Goal: Information Seeking & Learning: Learn about a topic

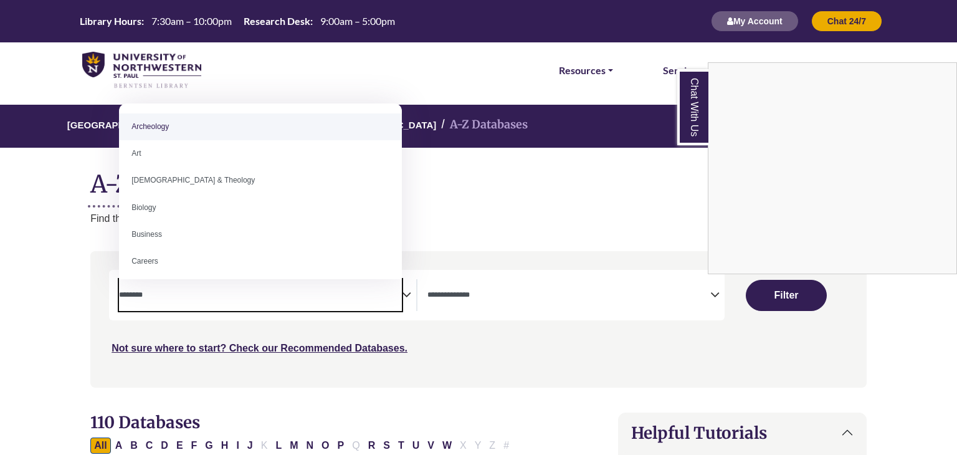
select select "Database Subject Filter"
select select "Database Types Filter"
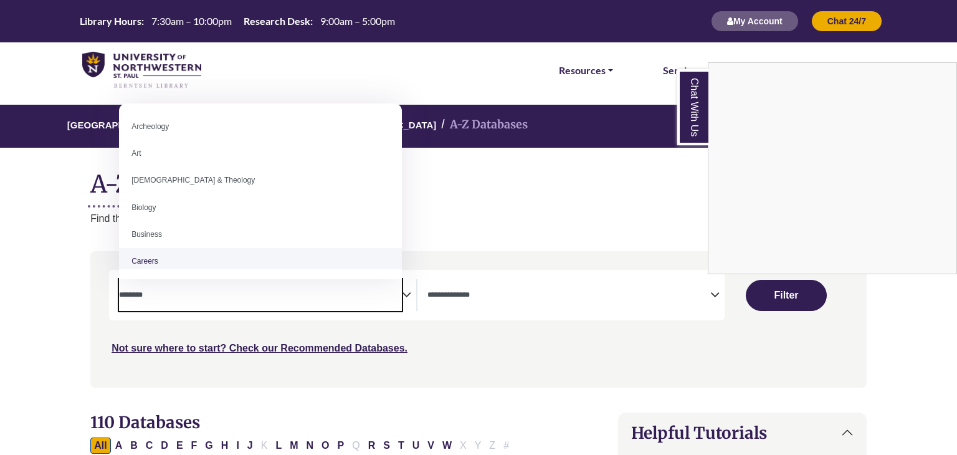
select select "*****"
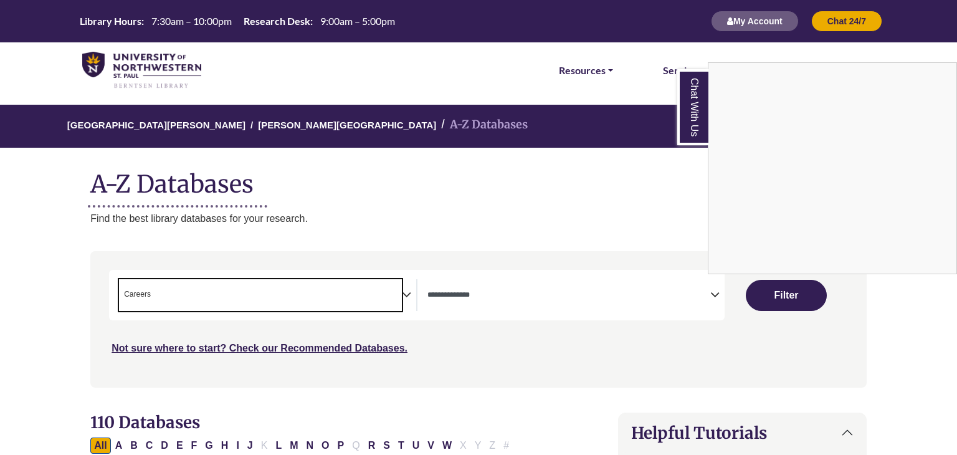
scroll to position [0, 2]
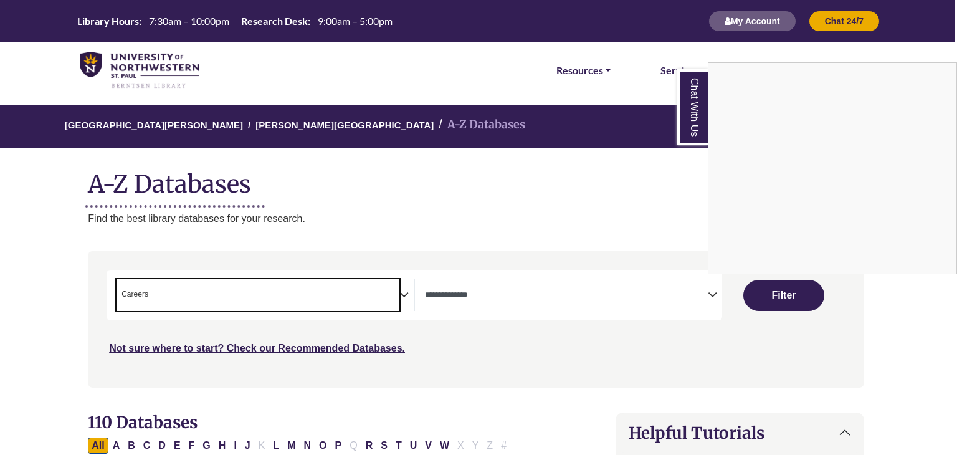
click at [407, 290] on div "Chat With Us" at bounding box center [478, 227] width 957 height 455
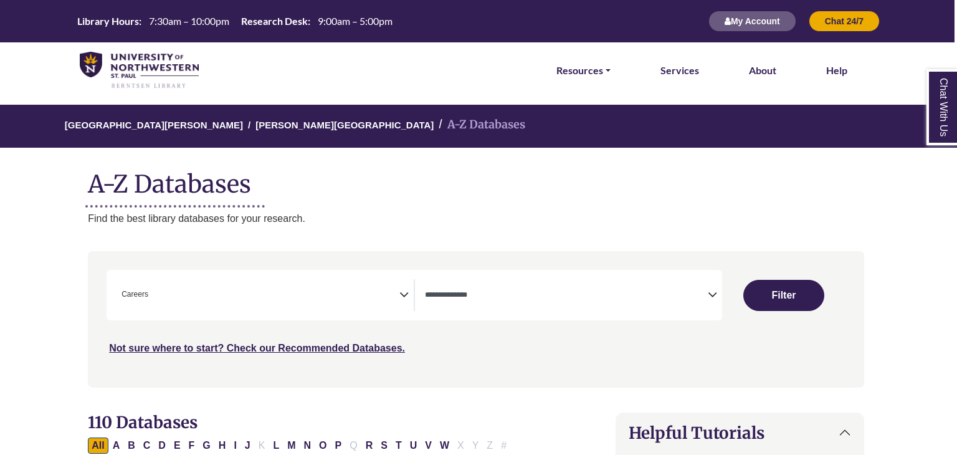
click at [376, 290] on span "× Careers" at bounding box center [257, 295] width 283 height 32
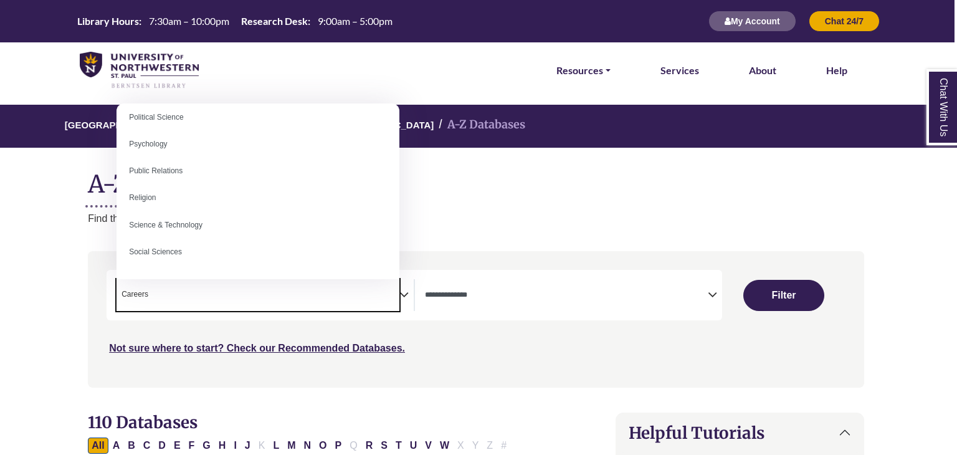
scroll to position [977, 0]
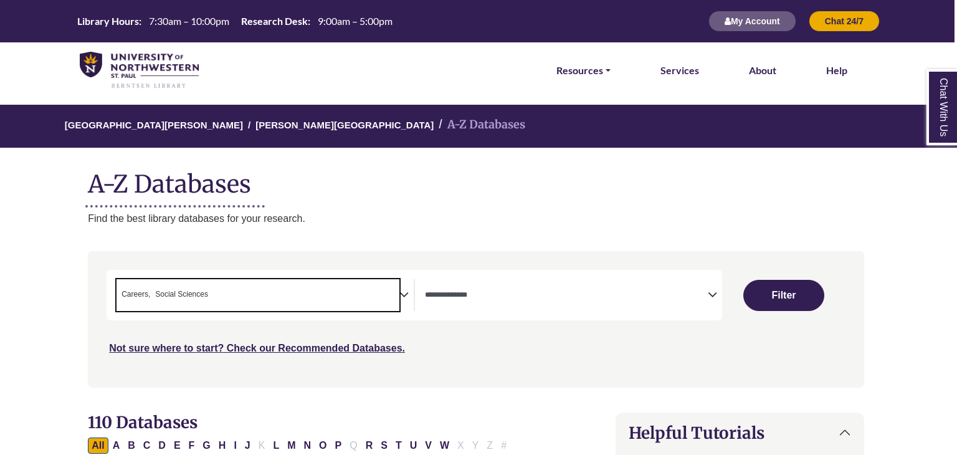
click at [145, 294] on span "Careers" at bounding box center [135, 294] width 29 height 12
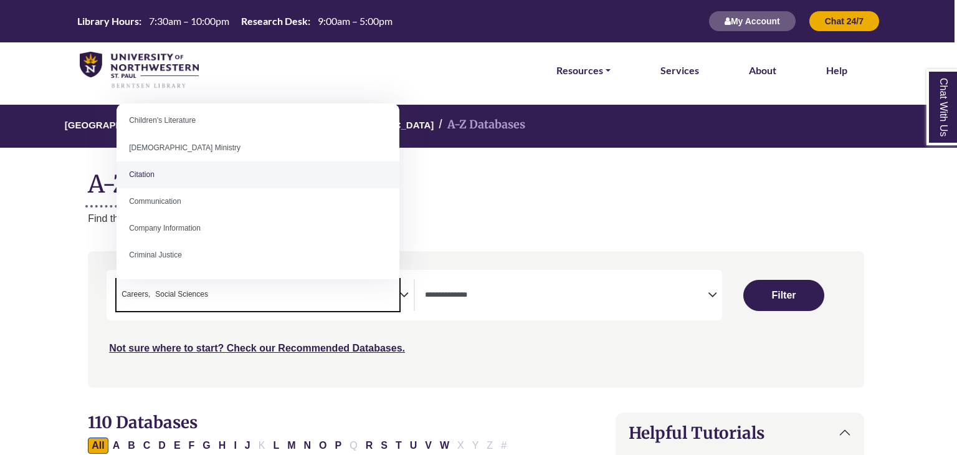
scroll to position [195, 0]
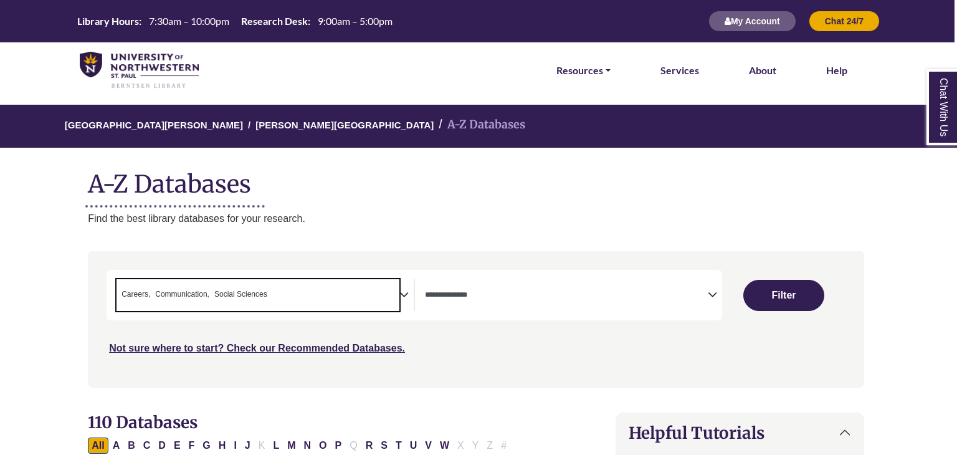
click at [713, 298] on icon "Search filters" at bounding box center [712, 292] width 9 height 19
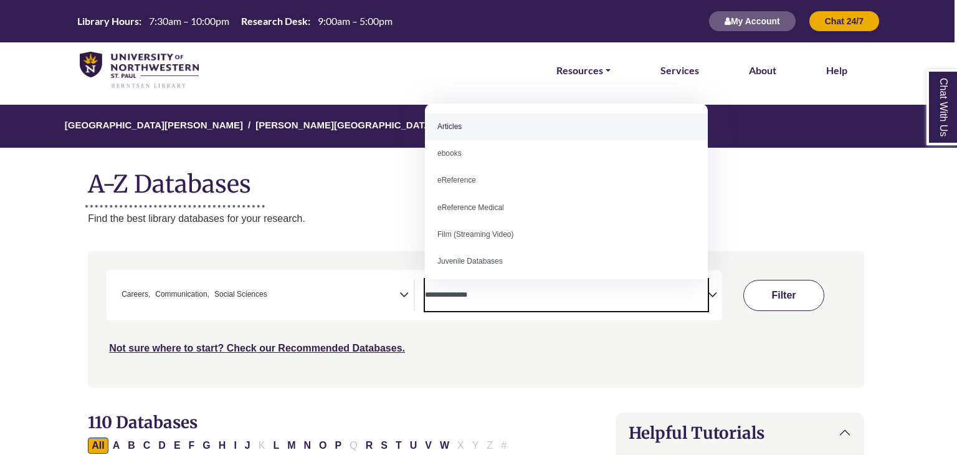
click at [779, 298] on button "Filter" at bounding box center [783, 295] width 81 height 31
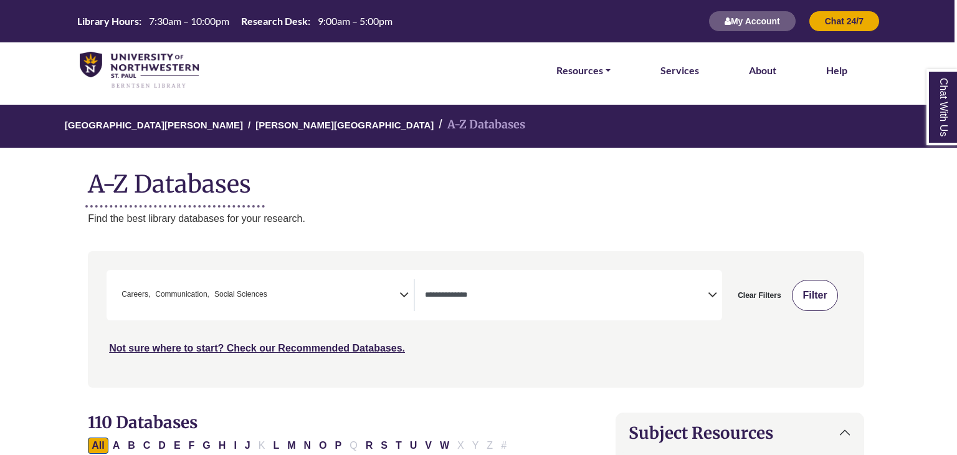
select select "Database Types Filter"
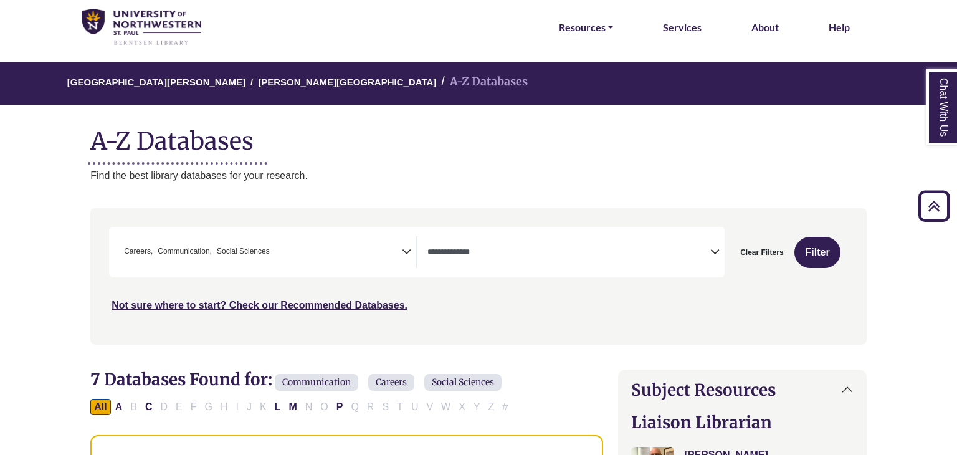
scroll to position [40, 0]
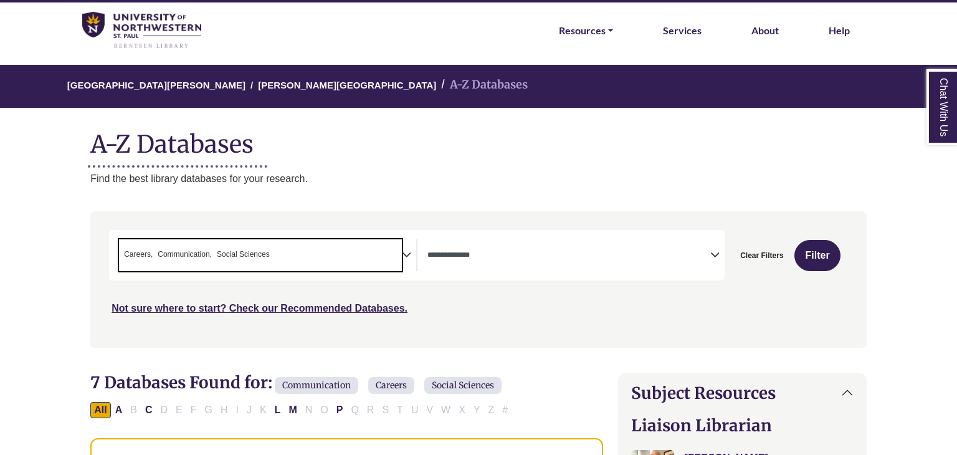
drag, startPoint x: 285, startPoint y: 257, endPoint x: 169, endPoint y: 267, distance: 116.2
click at [169, 267] on span "× Careers × Communication × Social Sciences" at bounding box center [260, 255] width 283 height 32
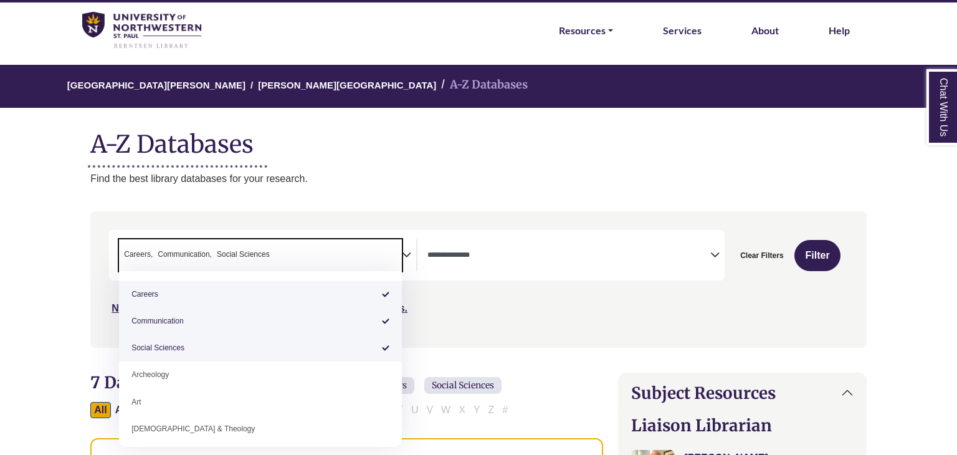
drag, startPoint x: 281, startPoint y: 248, endPoint x: 196, endPoint y: 241, distance: 85.0
click at [196, 241] on span "× Careers × Communication × Social Sciences" at bounding box center [260, 255] width 283 height 32
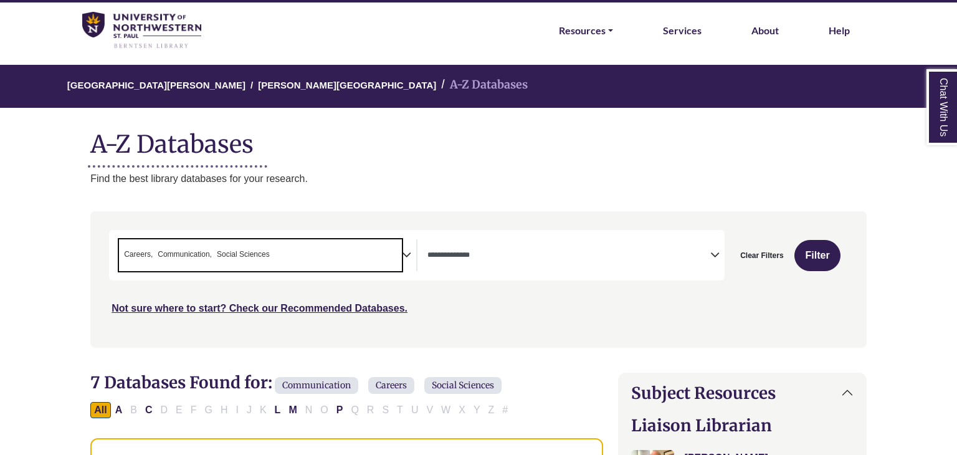
drag, startPoint x: 272, startPoint y: 251, endPoint x: 222, endPoint y: 253, distance: 50.5
click at [222, 253] on span "× Careers × Communication × Social Sciences" at bounding box center [260, 255] width 283 height 32
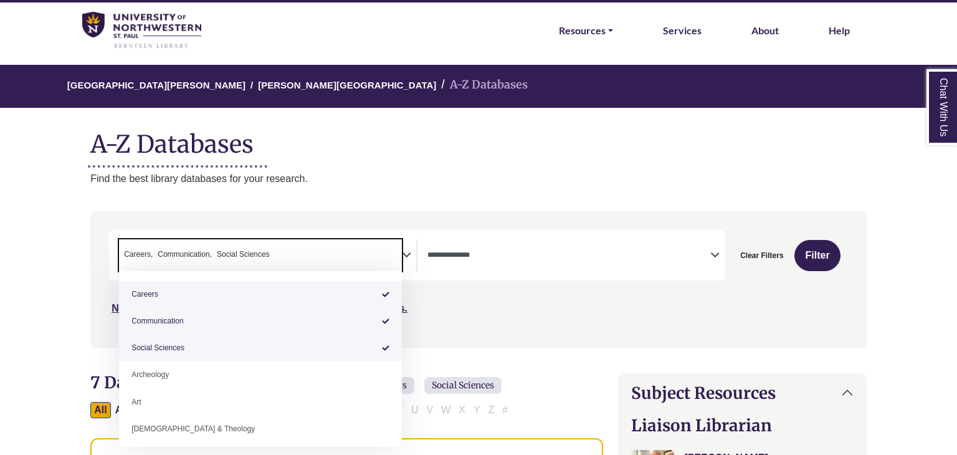
click at [267, 249] on span "Social Sciences" at bounding box center [243, 255] width 53 height 12
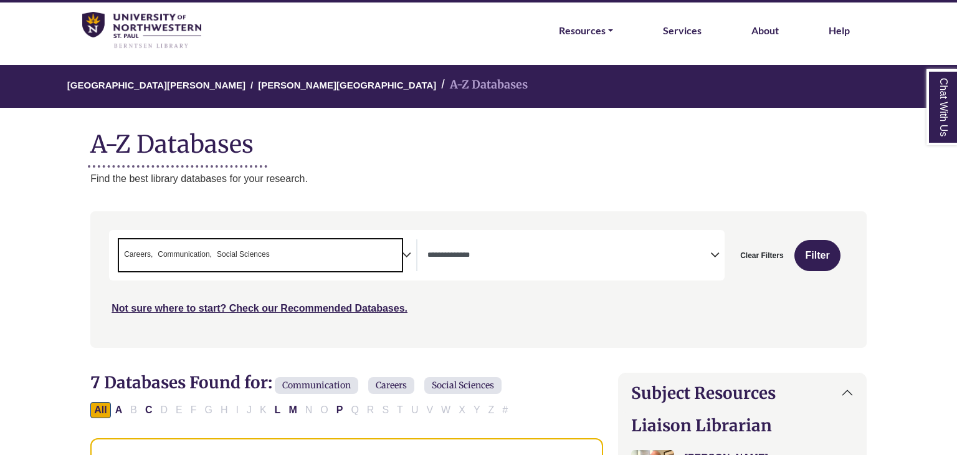
click at [130, 253] on span "Careers" at bounding box center [138, 255] width 29 height 12
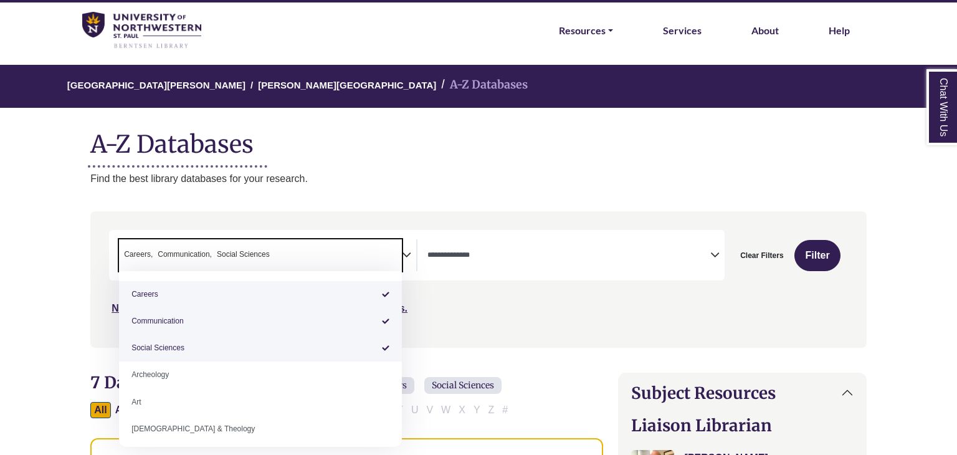
click at [128, 252] on span "Careers" at bounding box center [138, 255] width 29 height 12
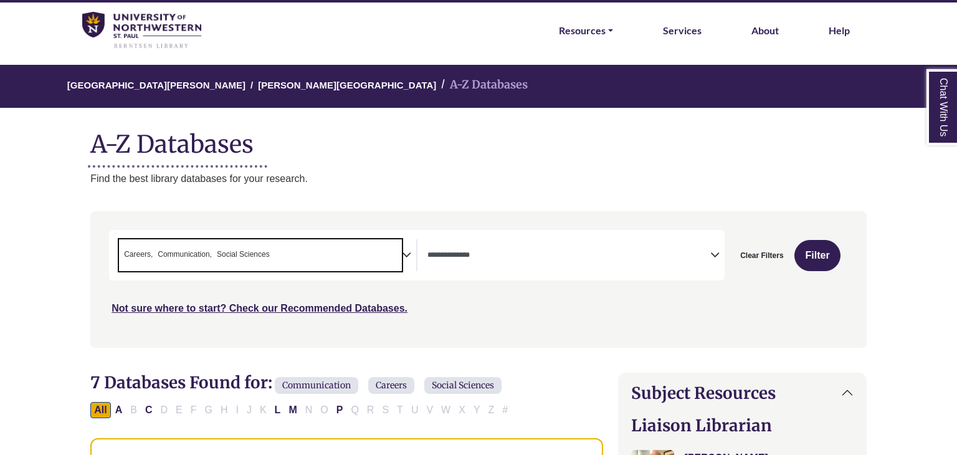
click at [128, 252] on span "Careers" at bounding box center [138, 255] width 29 height 12
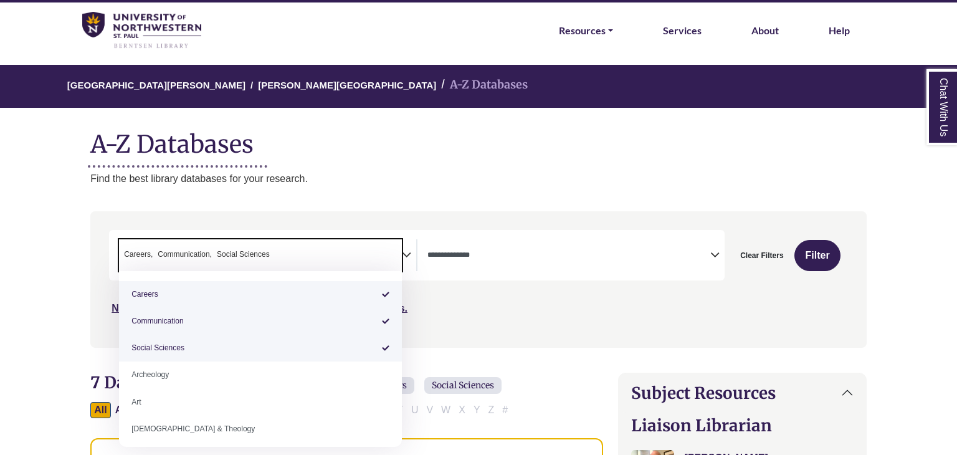
click at [128, 252] on span "Careers" at bounding box center [138, 255] width 29 height 12
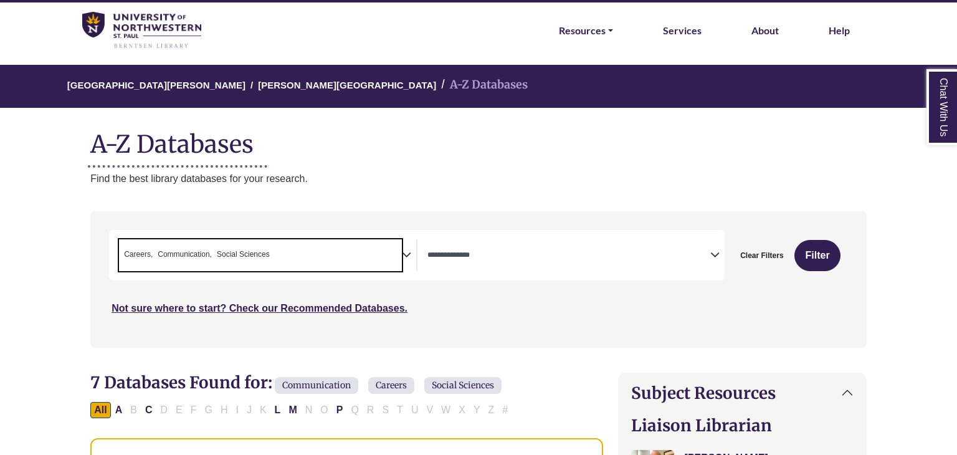
click at [289, 252] on span "× Careers × Communication × Social Sciences" at bounding box center [260, 255] width 283 height 32
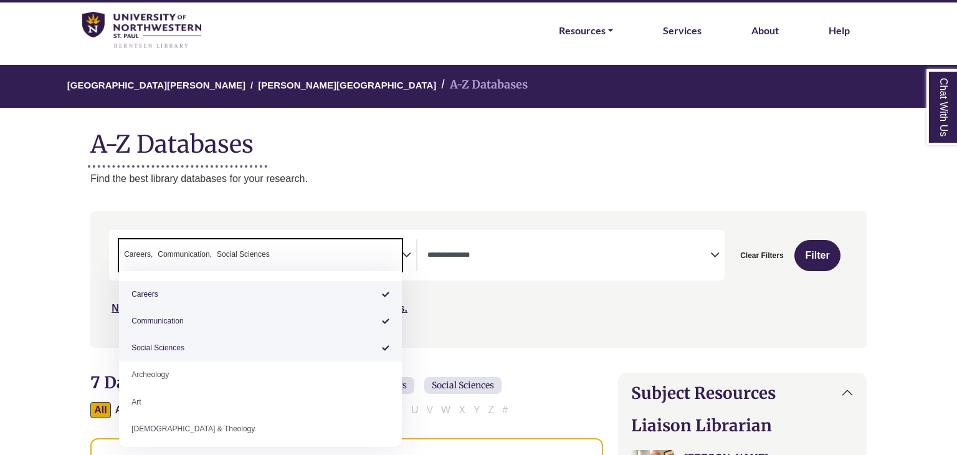
click at [272, 254] on span "× Careers × Communication × Social Sciences" at bounding box center [260, 255] width 283 height 32
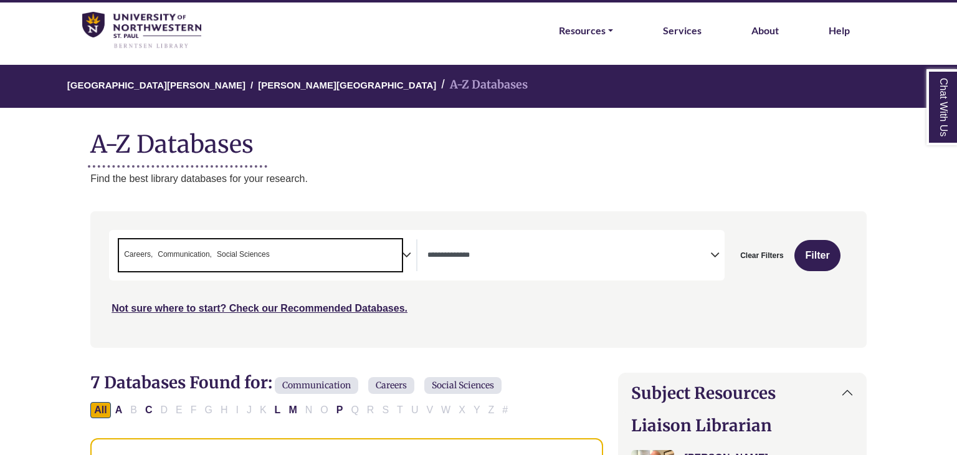
drag, startPoint x: 272, startPoint y: 254, endPoint x: 136, endPoint y: 257, distance: 135.2
click at [136, 257] on span "× Careers × Communication × Social Sciences" at bounding box center [260, 255] width 283 height 32
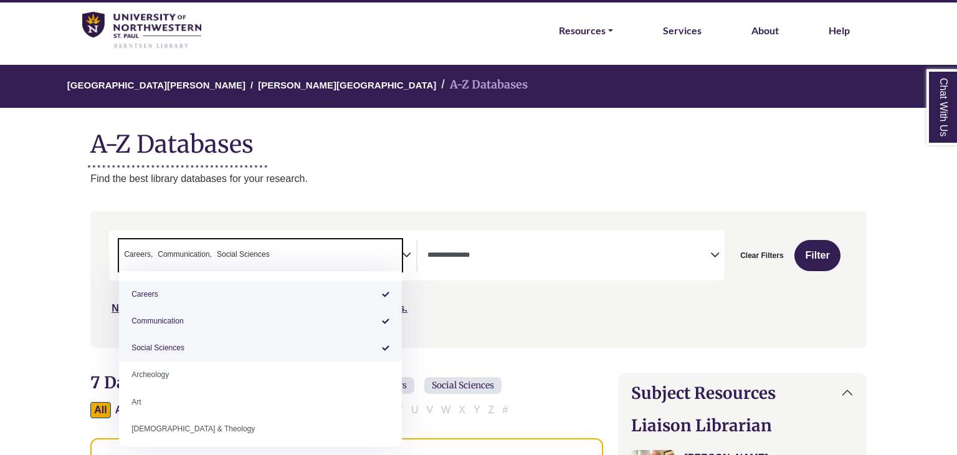
click at [376, 273] on span "Careers Communication Social Sciences Archeology Art Bible & Theology Biology B…" at bounding box center [260, 359] width 283 height 176
click at [270, 252] on ul "× Careers × Communication × Social Sciences" at bounding box center [195, 253] width 153 height 11
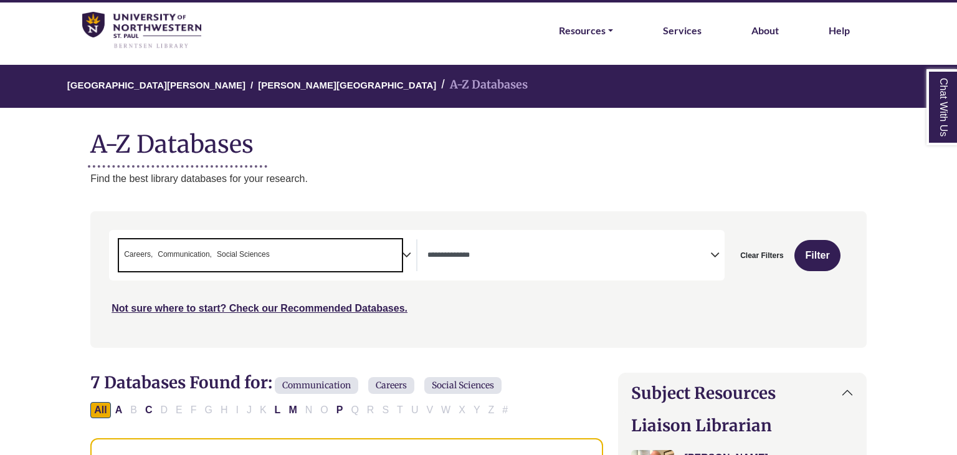
drag, startPoint x: 273, startPoint y: 255, endPoint x: 147, endPoint y: 250, distance: 126.5
click at [147, 250] on span "× Careers × Communication × Social Sciences" at bounding box center [260, 255] width 283 height 32
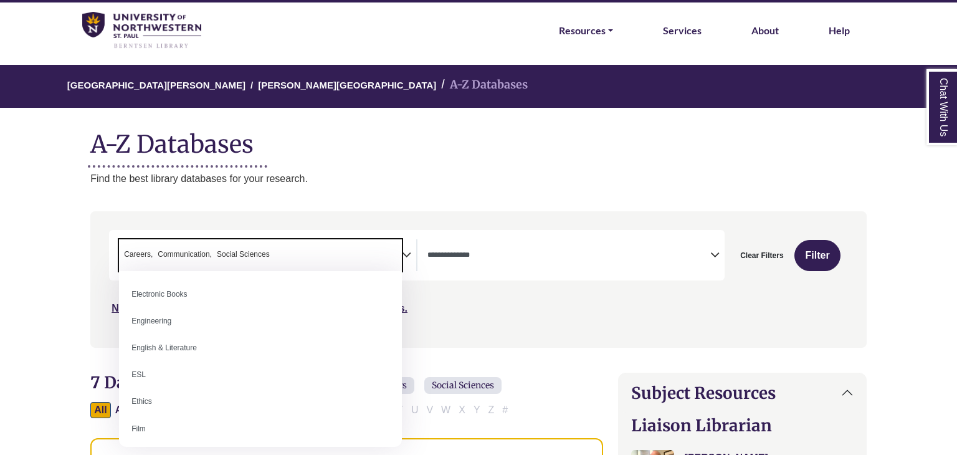
scroll to position [407, 0]
click at [335, 165] on div "University of Northwestern - St. Paul Berntsen Library A-Z Databases A-Z Databa…" at bounding box center [478, 125] width 813 height 121
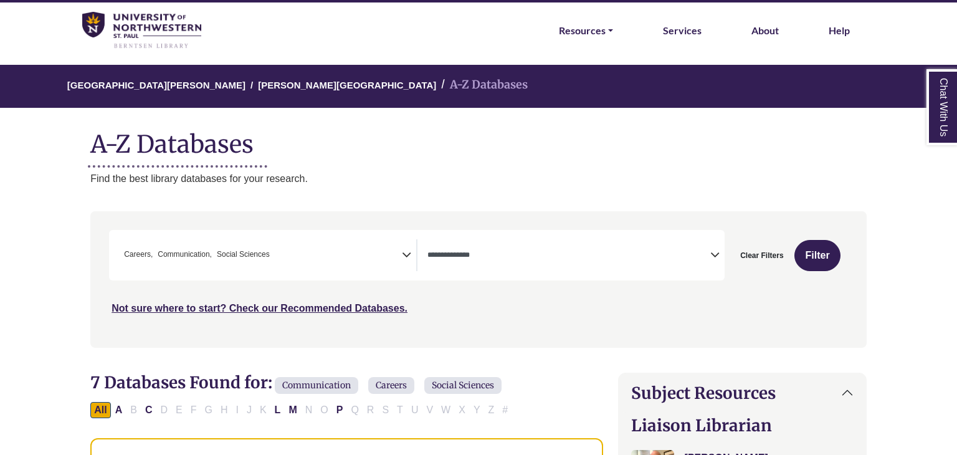
click at [366, 272] on div "**********" at bounding box center [416, 255] width 615 height 50
click at [402, 261] on icon "Search filters" at bounding box center [406, 253] width 9 height 19
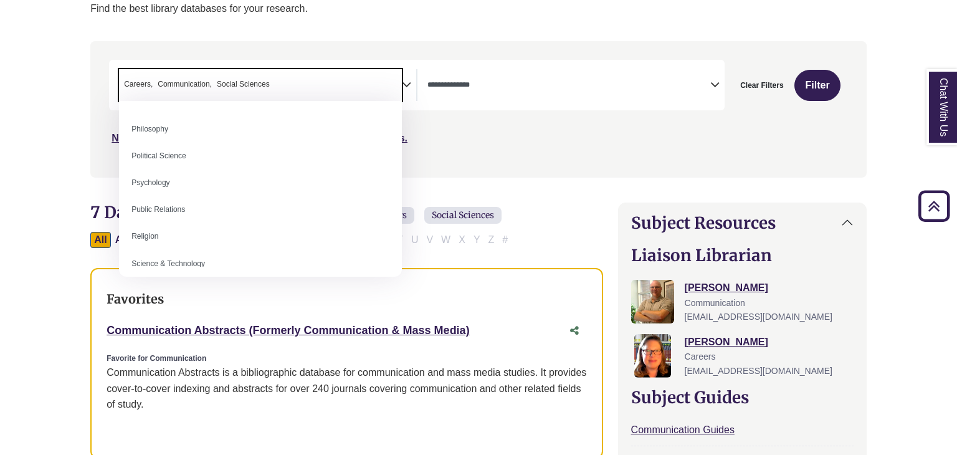
scroll to position [967, 0]
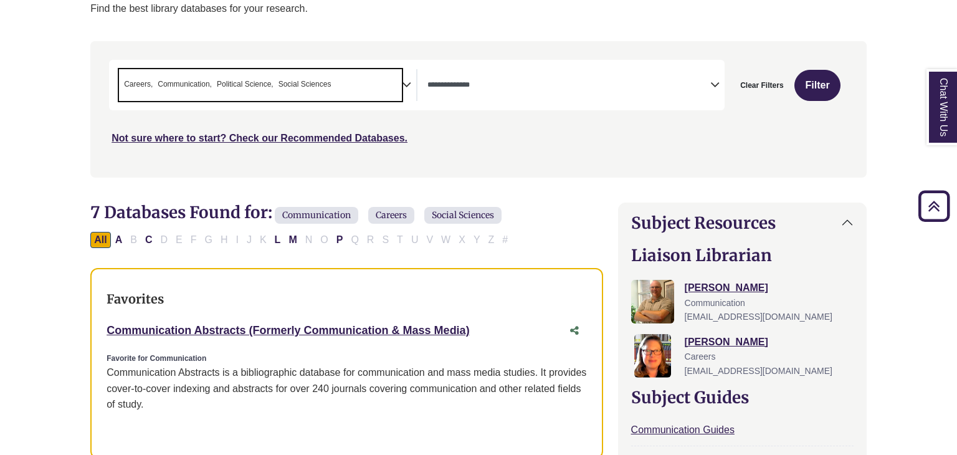
click at [148, 84] on span "Careers" at bounding box center [138, 84] width 29 height 12
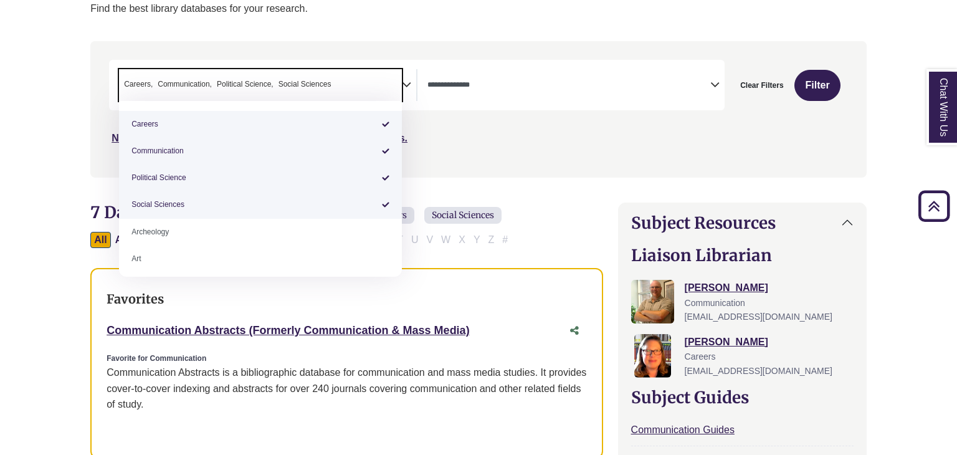
select select "*****"
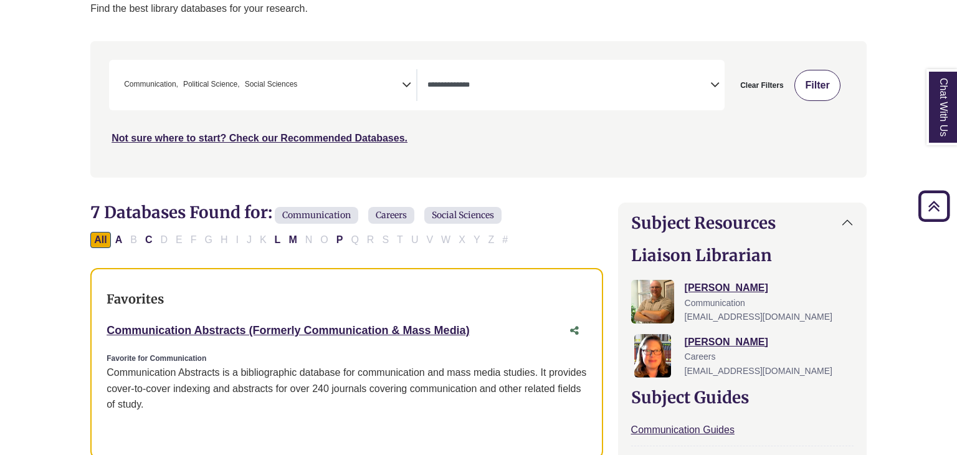
click at [830, 91] on button "Filter" at bounding box center [816, 85] width 45 height 31
click at [827, 80] on button "Filter" at bounding box center [816, 85] width 45 height 31
select select "Database Types Filter"
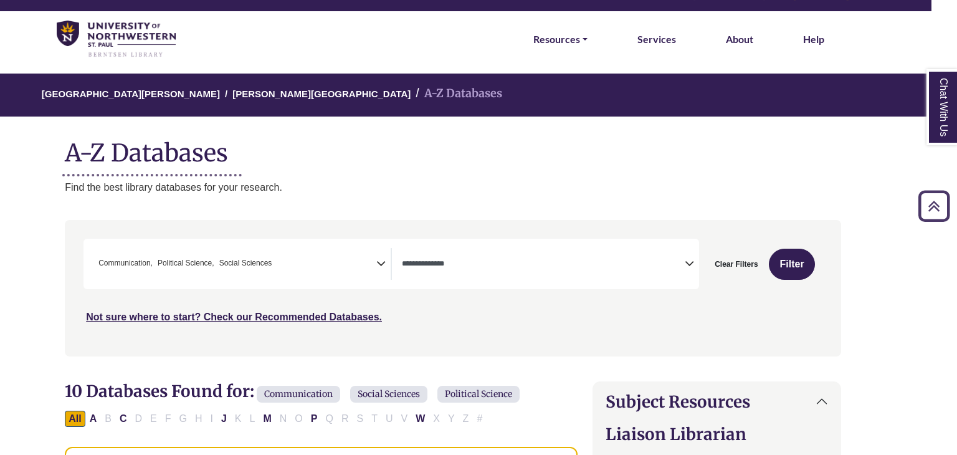
scroll to position [0, 26]
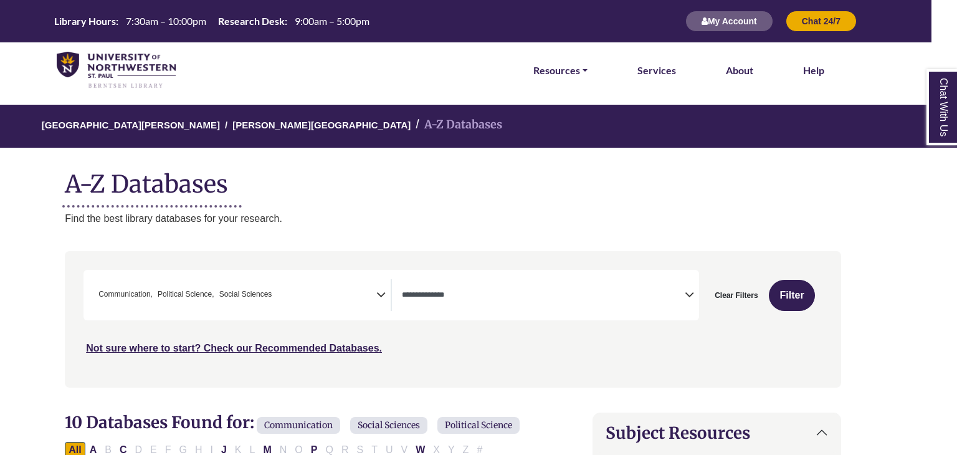
click at [412, 207] on div "University of Northwestern - St. Paul Berntsen Library A-Z Databases A-Z Databa…" at bounding box center [452, 165] width 813 height 121
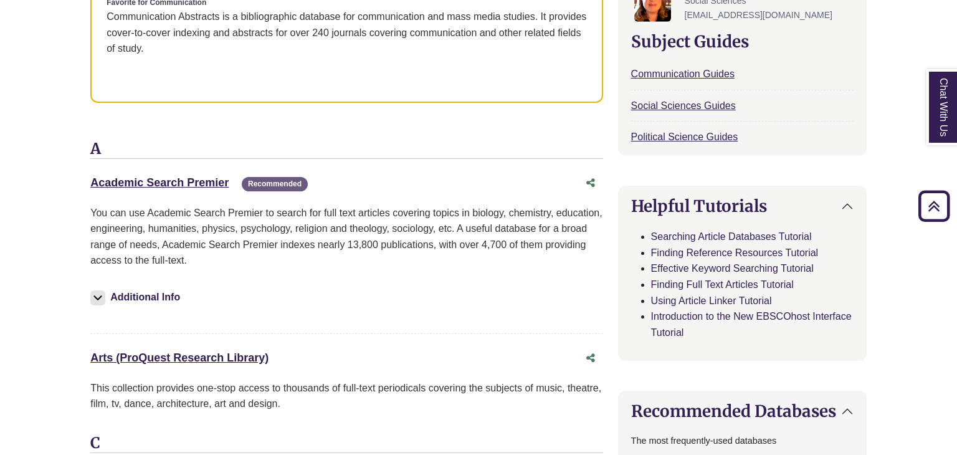
scroll to position [568, 0]
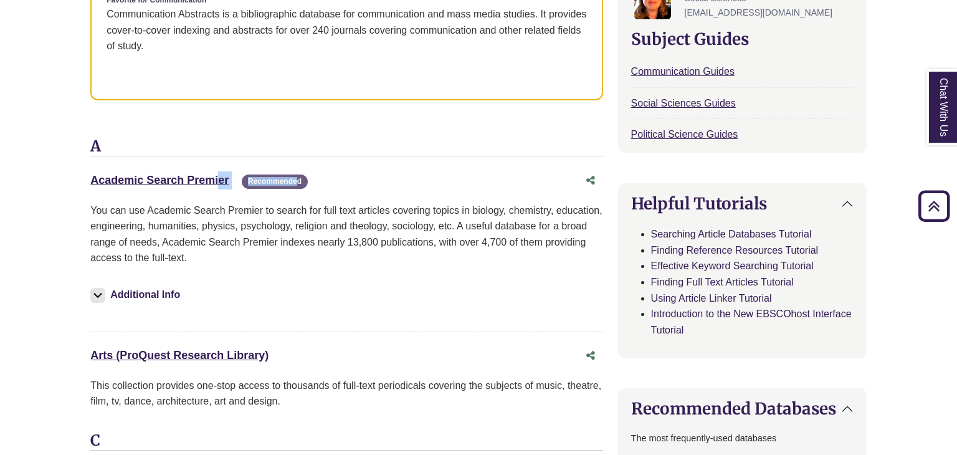
drag, startPoint x: 82, startPoint y: 177, endPoint x: 251, endPoint y: 175, distance: 168.8
copy div "Academic Search Premier This link opens in a new window R"
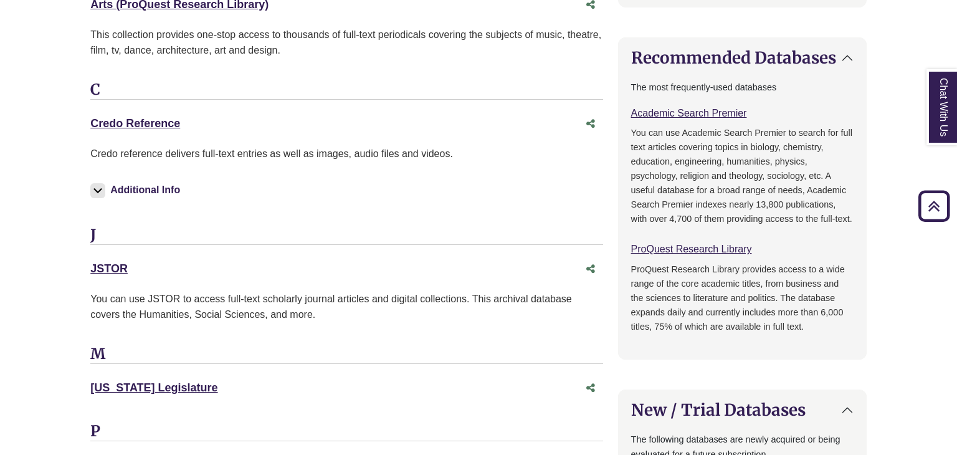
scroll to position [924, 0]
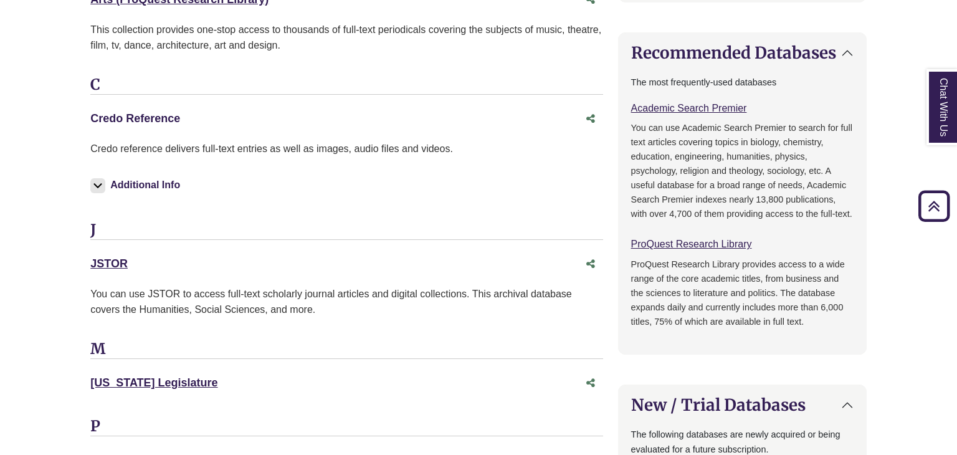
click at [172, 119] on link "Credo Reference This link opens in a new window" at bounding box center [135, 118] width 90 height 12
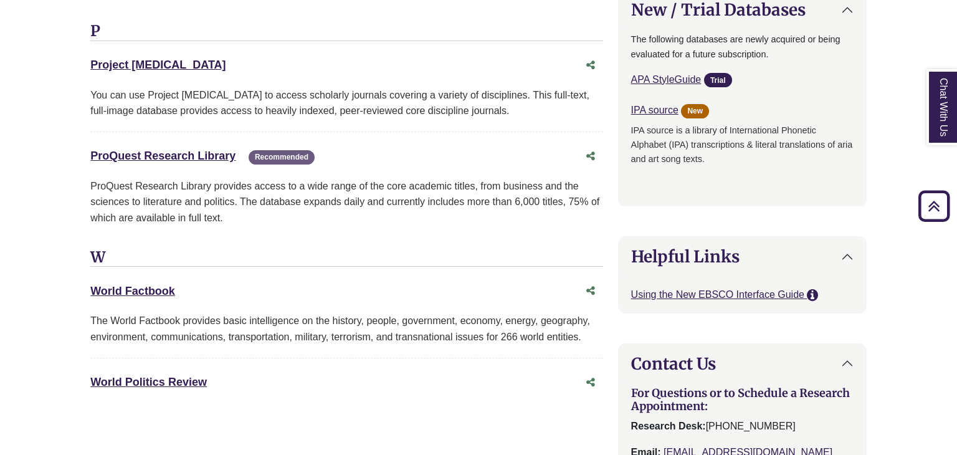
scroll to position [1323, 0]
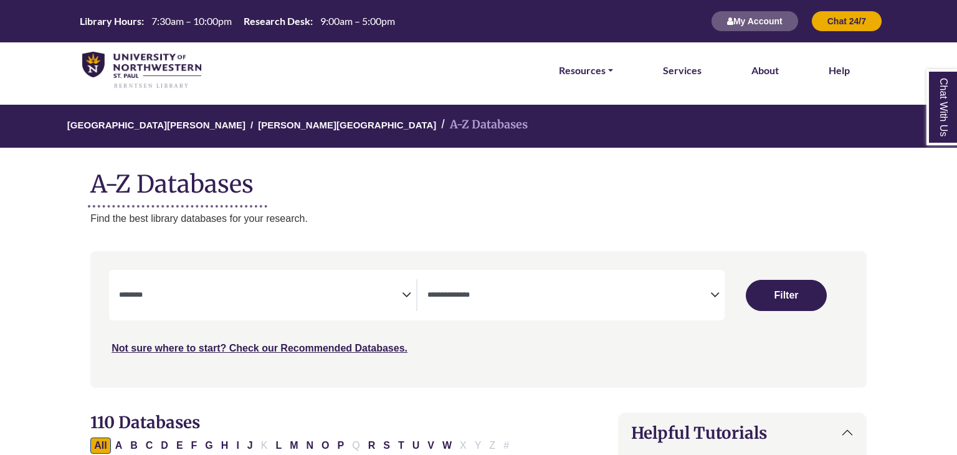
select select "Database Subject Filter"
select select "Database Types Filter"
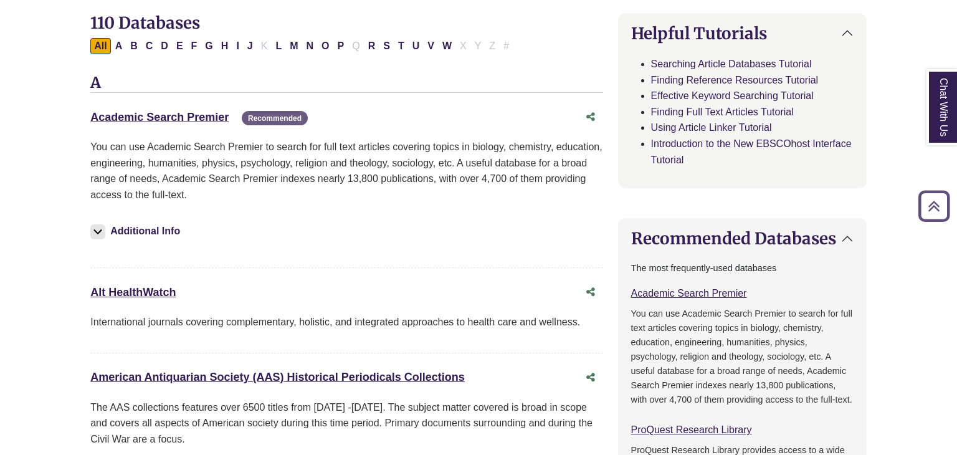
scroll to position [407, 0]
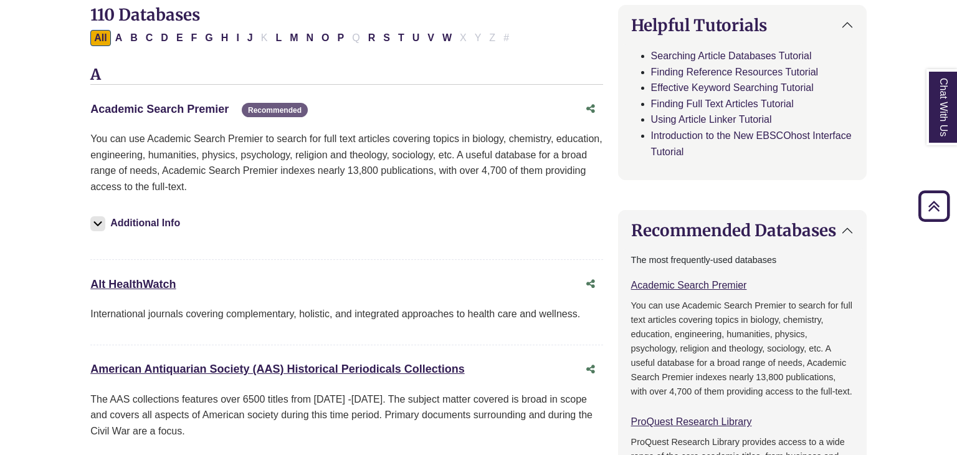
click at [189, 111] on link "Academic Search Premier This link opens in a new window" at bounding box center [159, 109] width 138 height 12
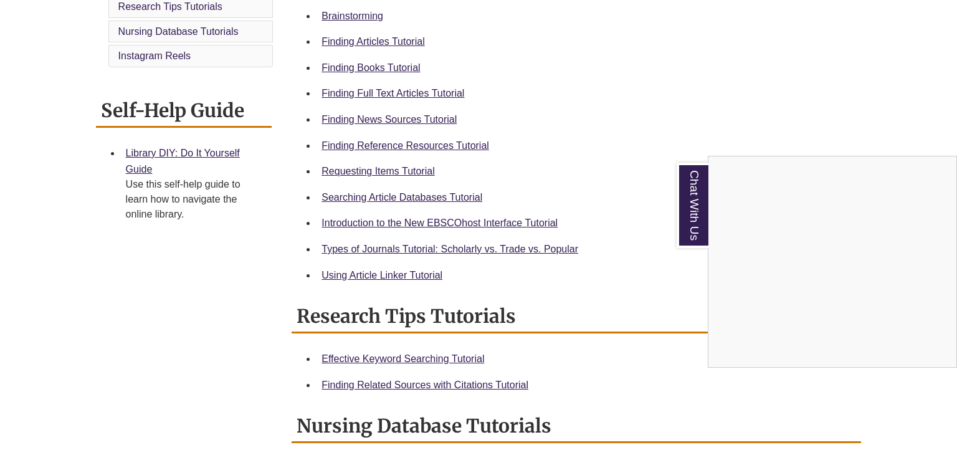
scroll to position [417, 0]
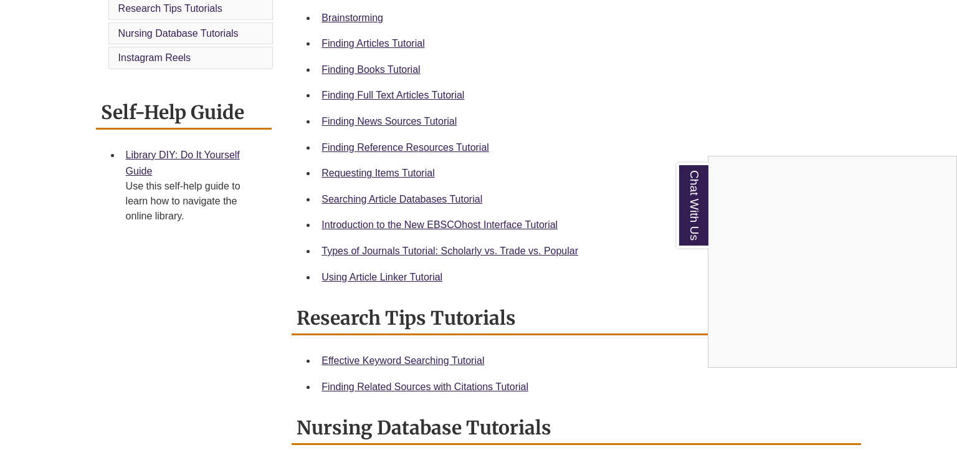
click at [389, 93] on div "Chat With Us" at bounding box center [478, 227] width 957 height 455
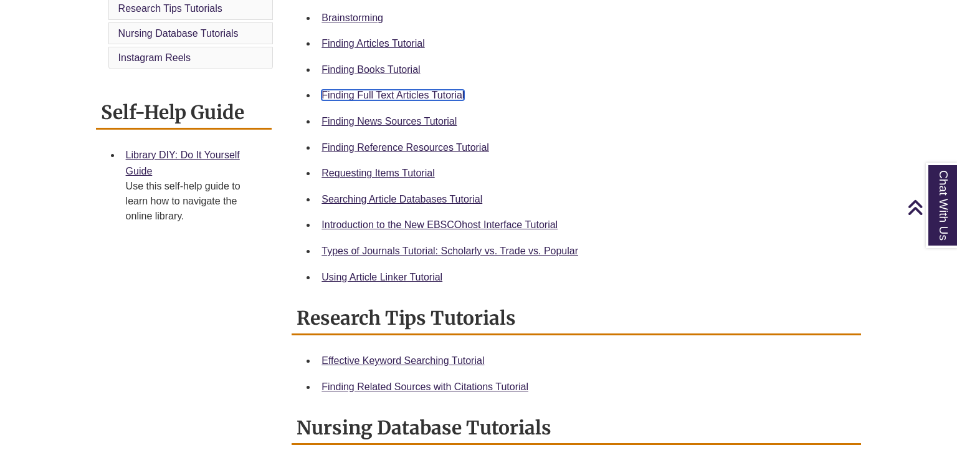
click at [389, 93] on link "Finding Full Text Articles Tutorial" at bounding box center [392, 95] width 143 height 11
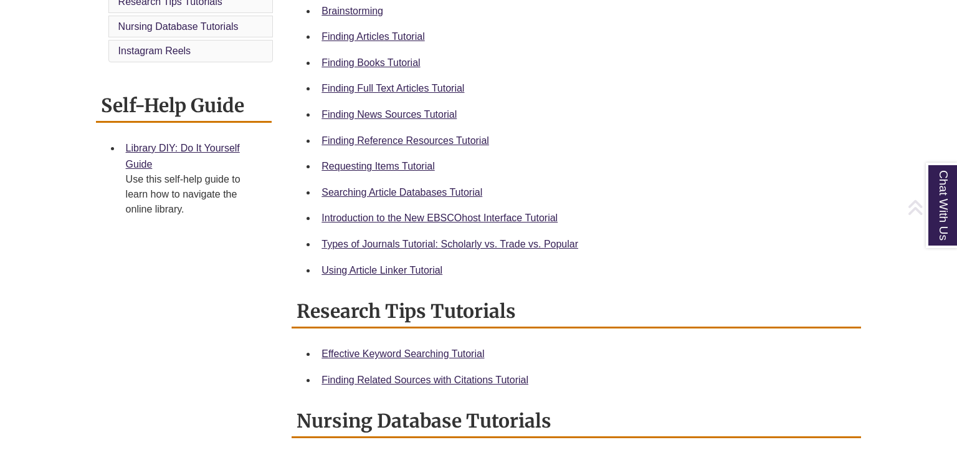
scroll to position [417, 0]
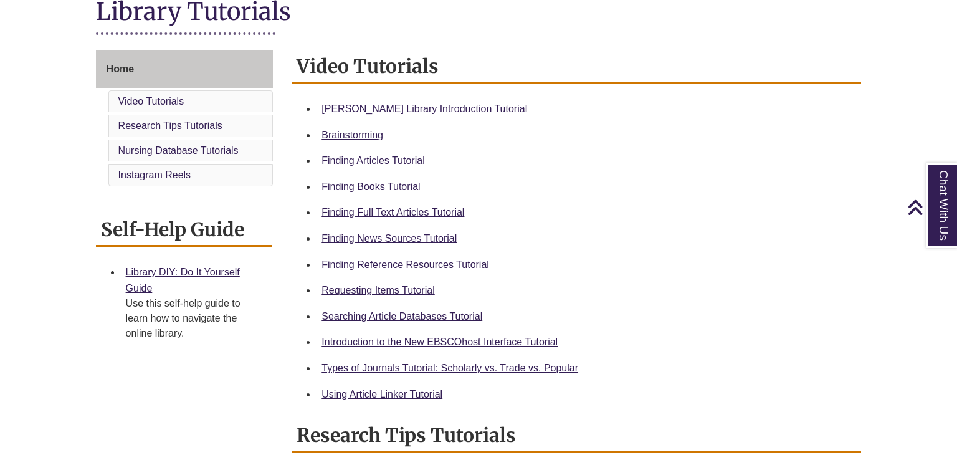
scroll to position [301, 0]
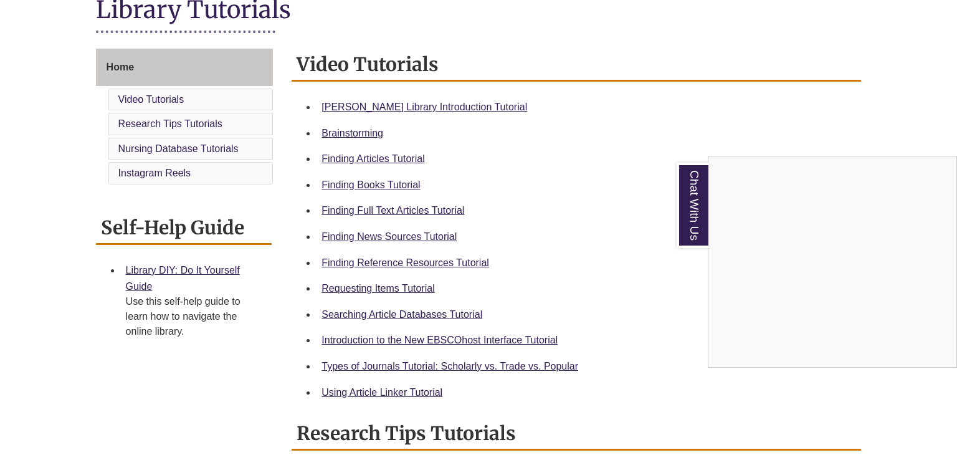
click at [427, 391] on div "Chat With Us" at bounding box center [478, 227] width 957 height 455
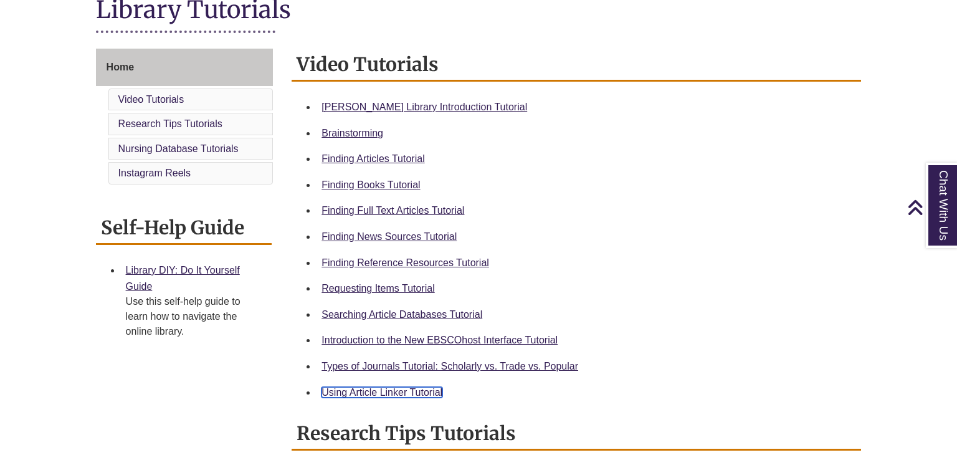
click at [408, 393] on link "Using Article Linker Tutorial" at bounding box center [381, 392] width 121 height 11
